Goal: Task Accomplishment & Management: Manage account settings

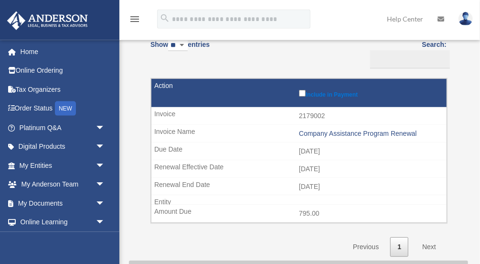
scroll to position [99, 0]
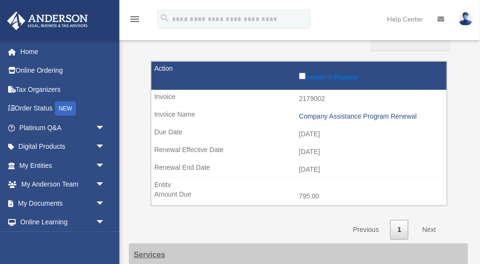
click at [329, 78] on label "Include in Payment" at bounding box center [370, 76] width 143 height 10
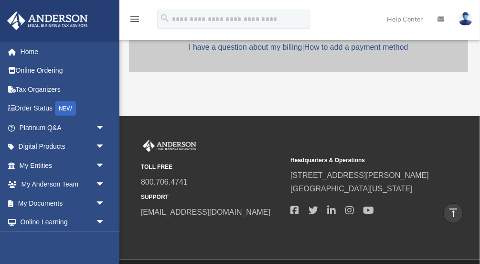
scroll to position [482, 0]
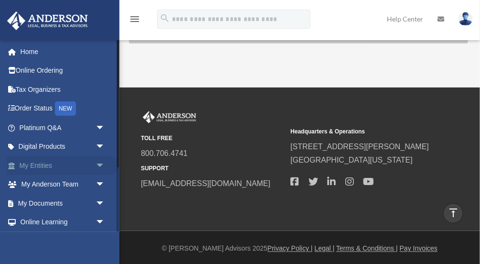
click at [100, 169] on span "arrow_drop_down" at bounding box center [105, 166] width 19 height 20
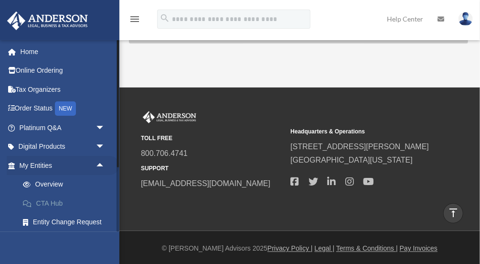
click at [60, 206] on link "CTA Hub" at bounding box center [66, 202] width 106 height 19
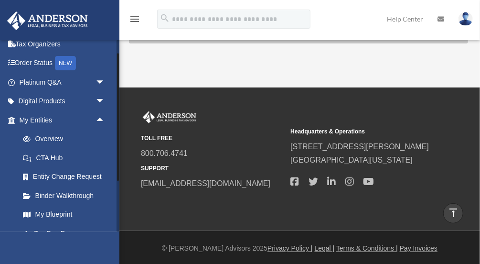
scroll to position [44, 0]
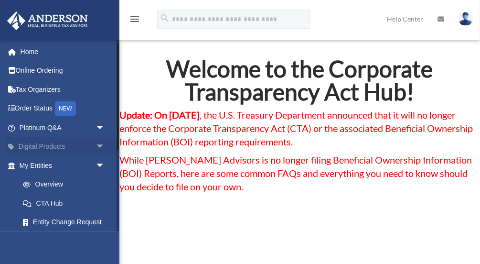
scroll to position [153, 0]
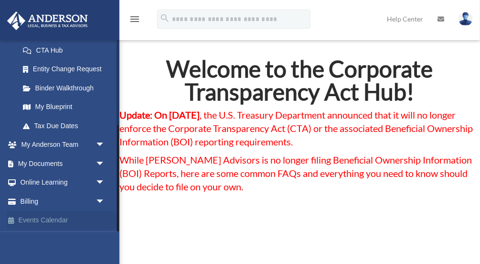
click at [55, 218] on link "Events Calendar" at bounding box center [63, 220] width 113 height 19
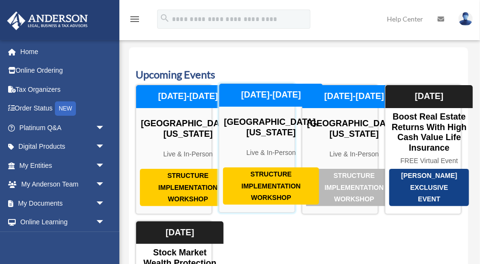
click at [266, 204] on div "Structure Implementation Workshop" at bounding box center [271, 185] width 96 height 37
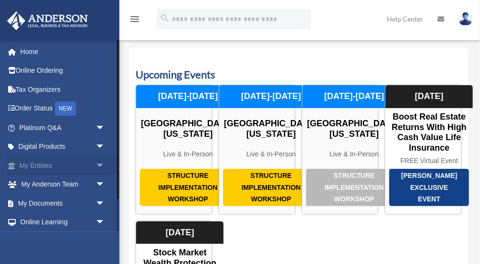
scroll to position [39, 0]
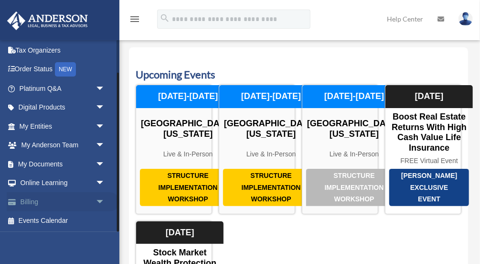
click at [99, 201] on span "arrow_drop_down" at bounding box center [105, 202] width 19 height 20
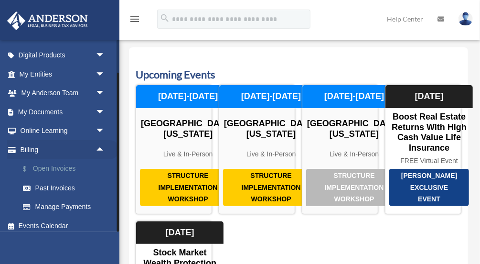
scroll to position [96, 0]
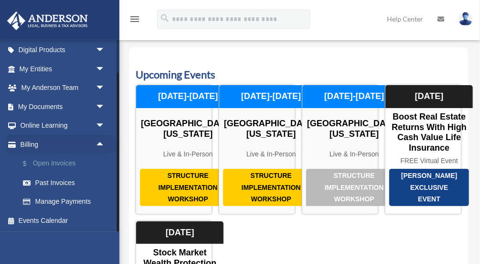
click at [62, 163] on link "$ Open Invoices" at bounding box center [66, 164] width 106 height 20
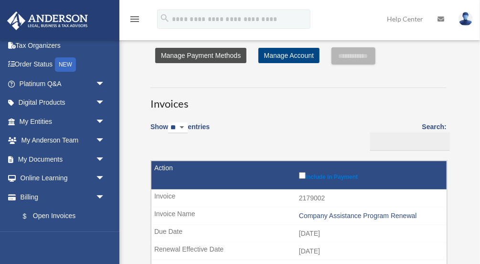
click at [196, 53] on link "Manage Payment Methods" at bounding box center [200, 55] width 91 height 15
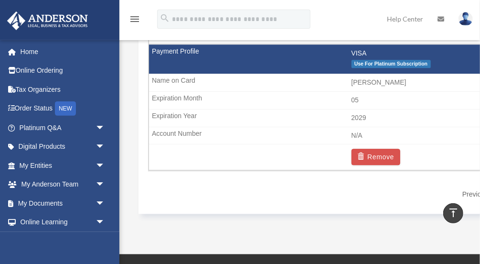
scroll to position [844, 0]
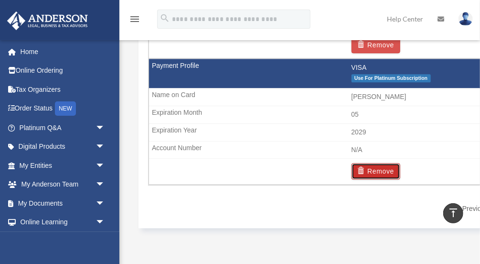
click at [378, 168] on button "Remove" at bounding box center [376, 171] width 49 height 16
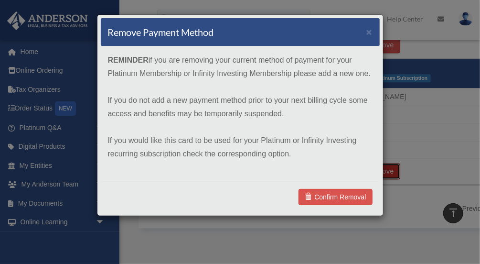
scroll to position [944, 0]
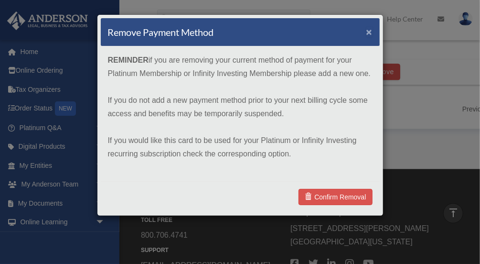
click at [372, 33] on button "×" at bounding box center [369, 32] width 6 height 10
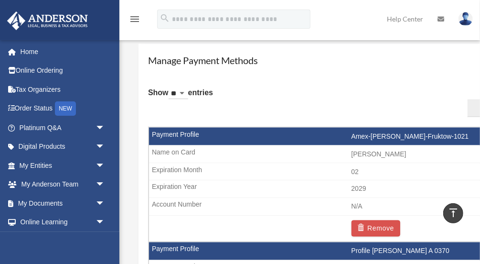
scroll to position [497, 0]
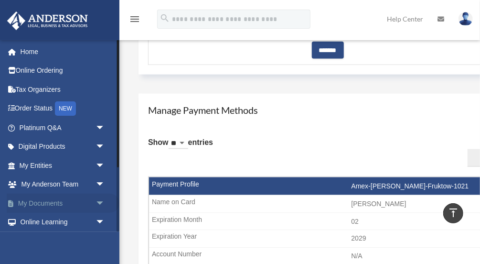
click at [49, 204] on link "My Documents arrow_drop_down" at bounding box center [63, 202] width 113 height 19
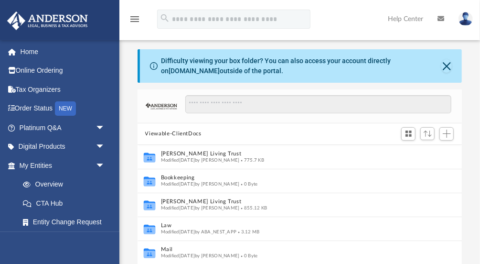
scroll to position [217, 325]
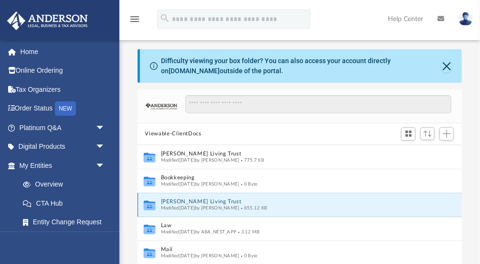
click at [228, 201] on button "GIlda Fruktow's Living Trust" at bounding box center [293, 201] width 266 height 6
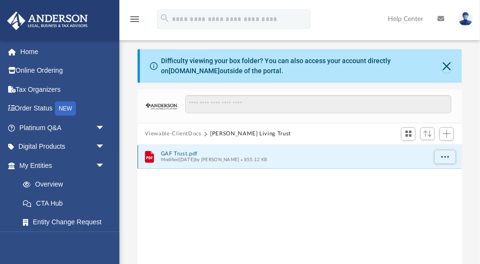
click at [194, 153] on button "GAF Trust.pdf" at bounding box center [293, 153] width 266 height 6
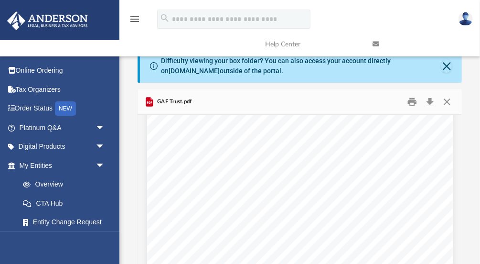
scroll to position [0, 0]
